Goal: Information Seeking & Learning: Get advice/opinions

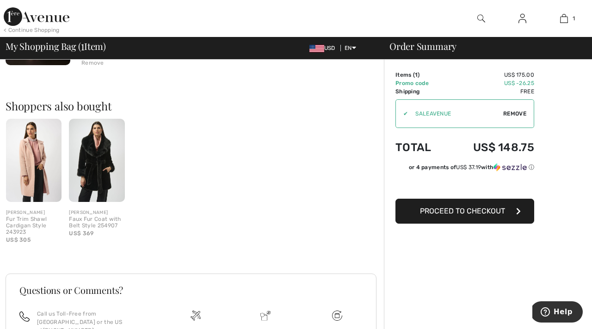
scroll to position [160, 0]
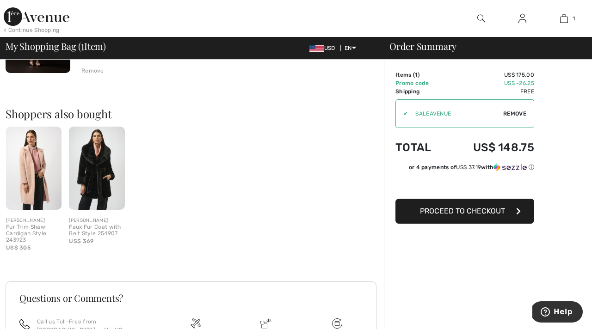
click at [27, 182] on img at bounding box center [33, 168] width 55 height 83
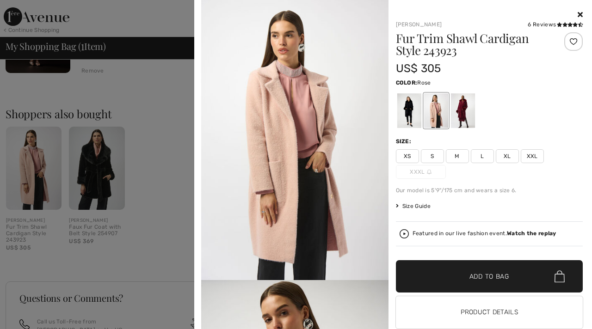
click at [536, 159] on span "XXL" at bounding box center [532, 156] width 23 height 14
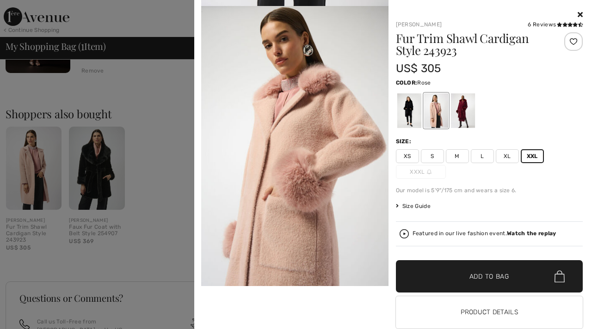
scroll to position [279, 0]
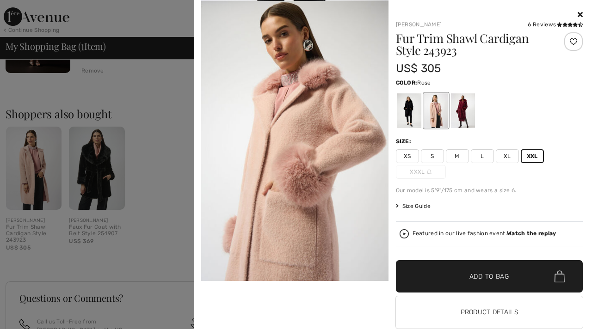
click at [421, 267] on span "✔ Added to Bag Add to Bag" at bounding box center [489, 276] width 187 height 32
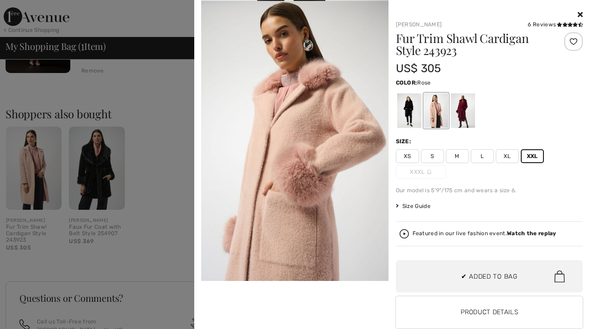
scroll to position [27, 0]
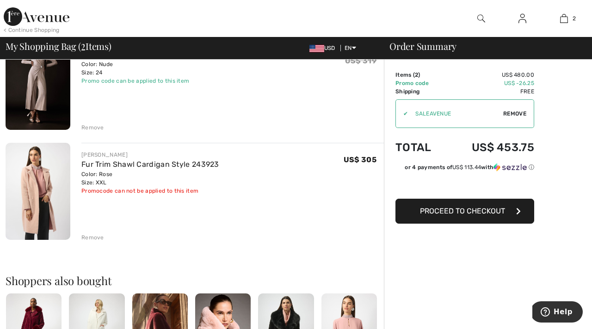
scroll to position [106, 0]
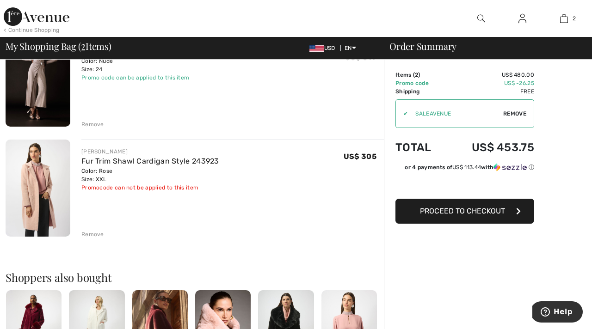
click at [91, 230] on div "Remove" at bounding box center [92, 234] width 23 height 8
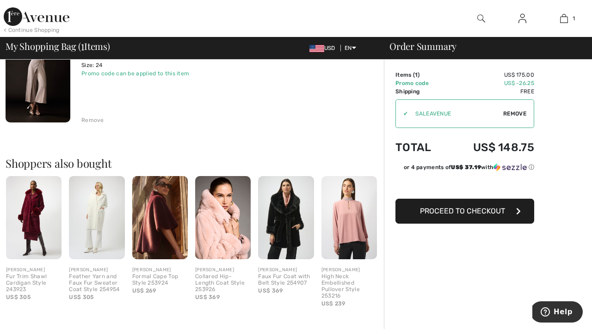
scroll to position [127, 0]
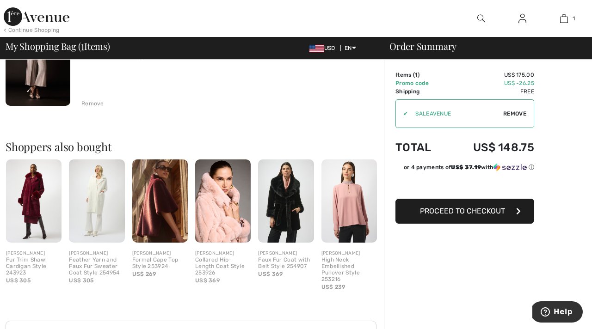
click at [275, 213] on img at bounding box center [285, 201] width 55 height 83
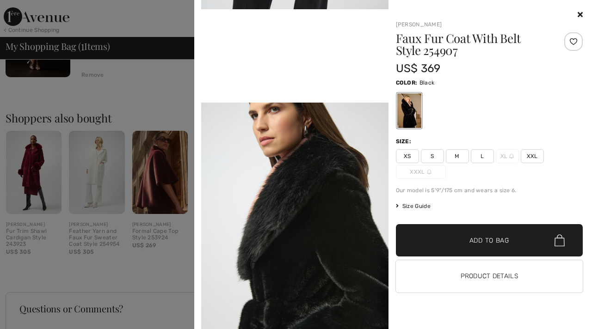
scroll to position [155, 0]
click at [579, 15] on icon at bounding box center [580, 14] width 5 height 7
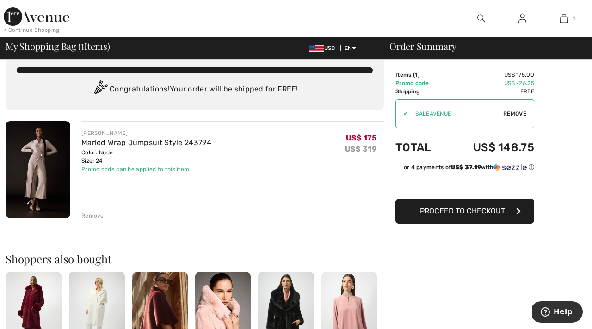
scroll to position [0, 0]
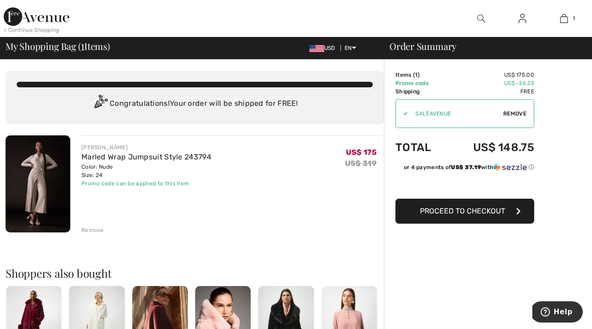
click at [482, 17] on img at bounding box center [481, 18] width 8 height 11
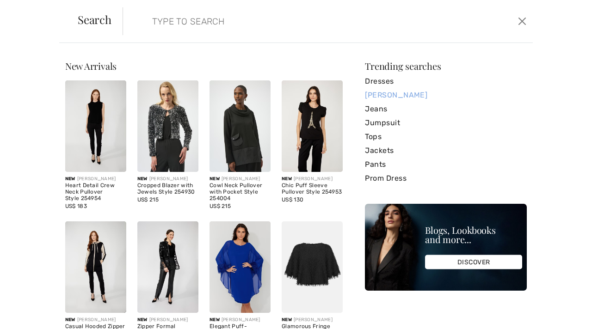
click at [399, 90] on link "[PERSON_NAME]" at bounding box center [446, 95] width 162 height 14
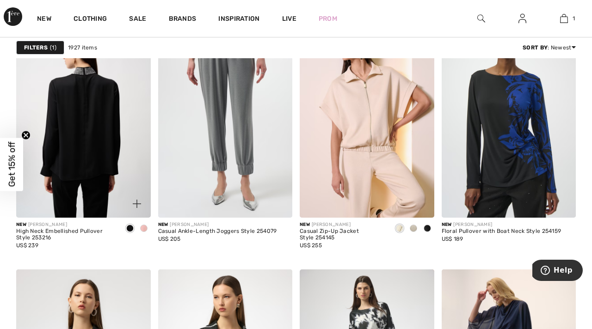
scroll to position [3482, 0]
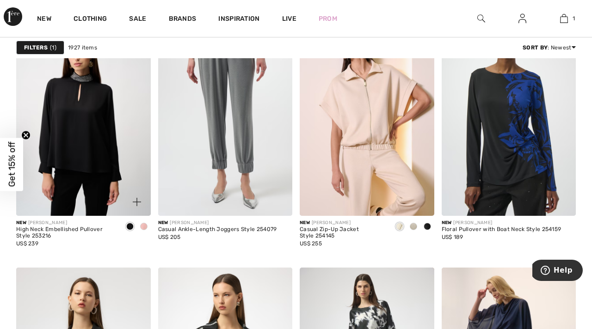
click at [136, 199] on img at bounding box center [137, 202] width 8 height 8
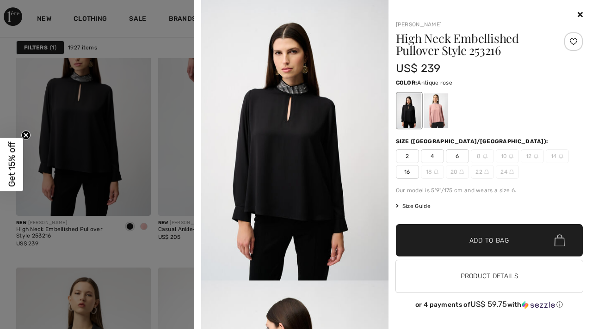
click at [432, 109] on div at bounding box center [436, 110] width 24 height 35
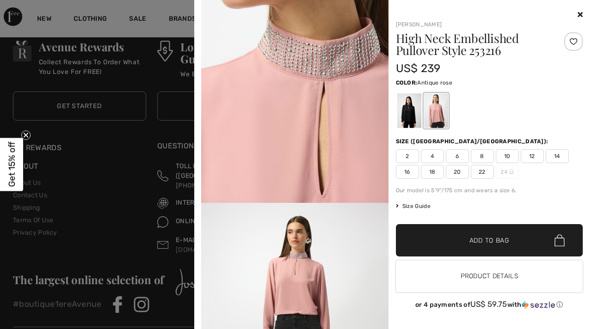
scroll to position [4418, 0]
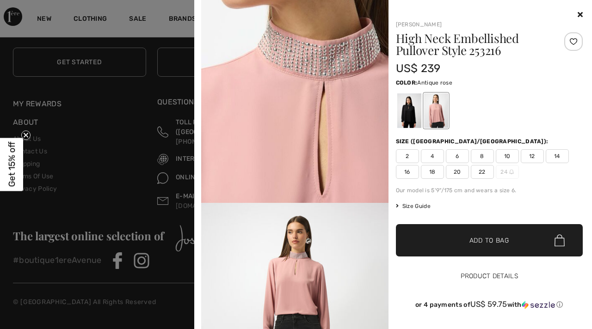
click at [428, 269] on button "Product Details" at bounding box center [489, 276] width 187 height 32
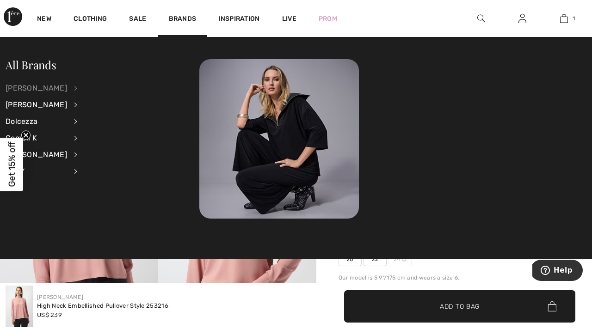
click at [39, 85] on div "[PERSON_NAME]" at bounding box center [37, 88] width 62 height 17
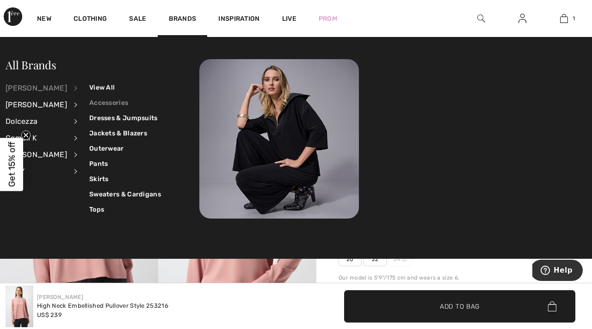
click at [115, 104] on link "Accessories" at bounding box center [125, 102] width 72 height 15
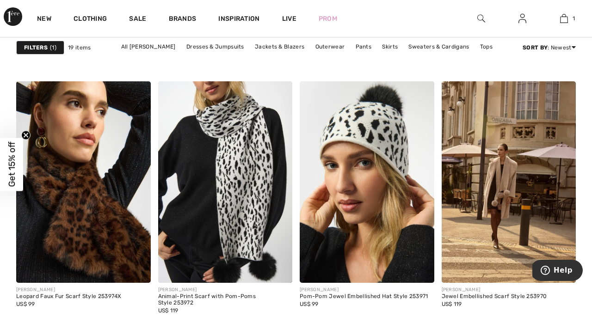
scroll to position [1251, 0]
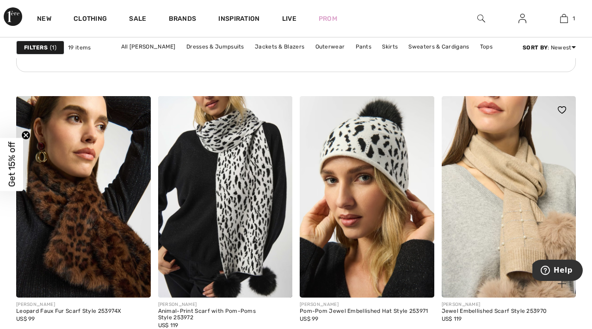
click at [501, 205] on img at bounding box center [509, 197] width 135 height 202
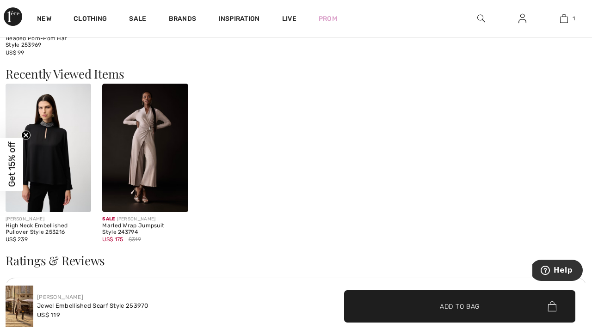
scroll to position [1136, 0]
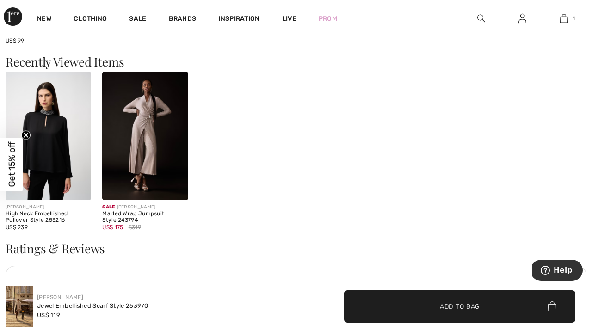
click at [116, 149] on img at bounding box center [145, 136] width 86 height 129
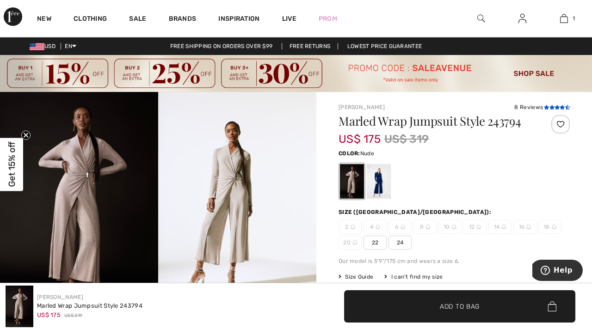
click at [554, 107] on icon at bounding box center [556, 107] width 5 height 5
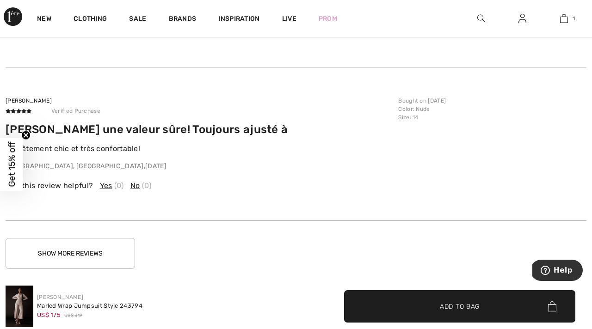
scroll to position [1401, 0]
click at [117, 245] on button "Show More Reviews" at bounding box center [70, 254] width 129 height 31
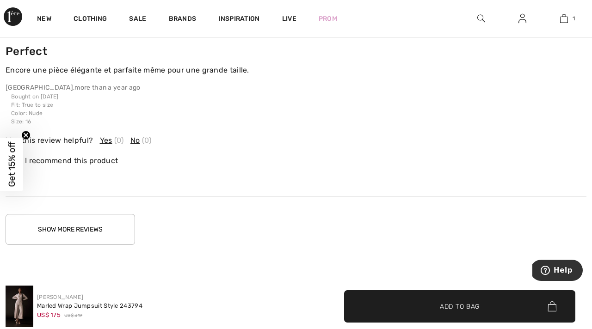
scroll to position [1972, 0]
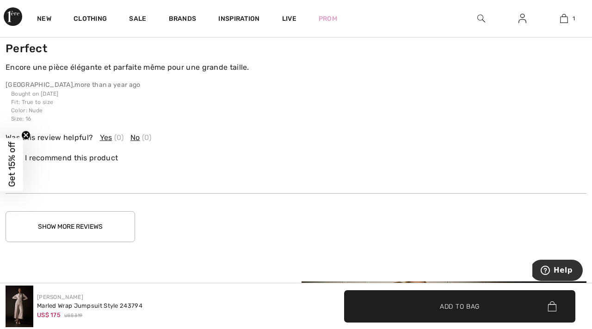
click at [133, 232] on button "Show More Reviews" at bounding box center [70, 226] width 129 height 31
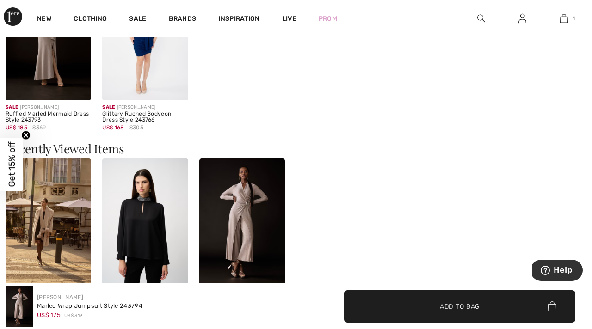
scroll to position [893, 0]
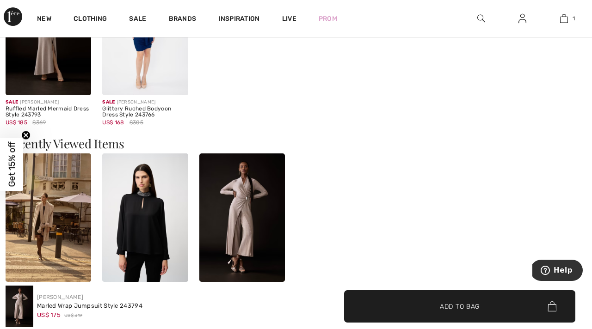
click at [252, 180] on img at bounding box center [242, 218] width 86 height 129
